Goal: Information Seeking & Learning: Learn about a topic

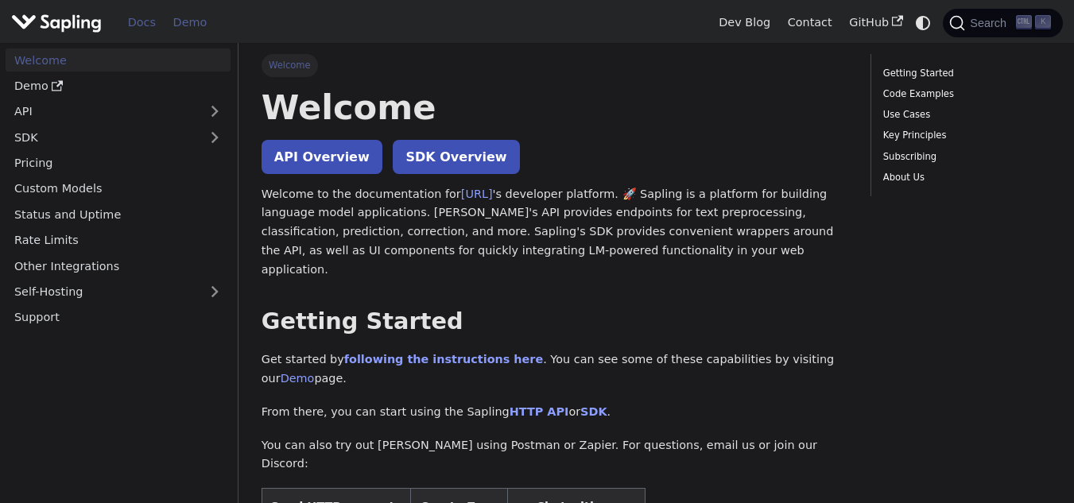
click at [200, 21] on link "Demo" at bounding box center [190, 22] width 51 height 25
